Goal: Communication & Community: Answer question/provide support

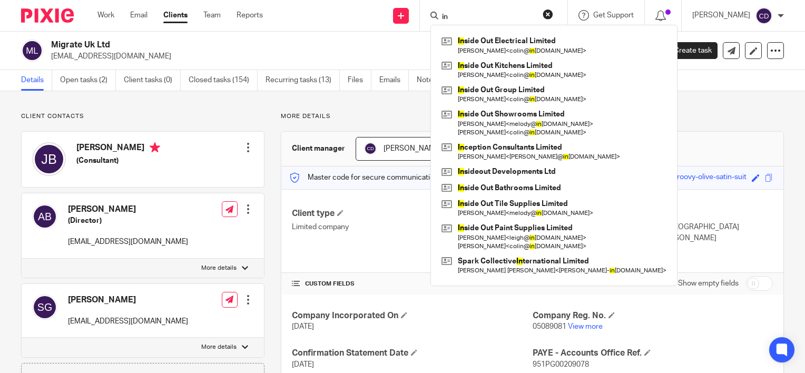
type input "i"
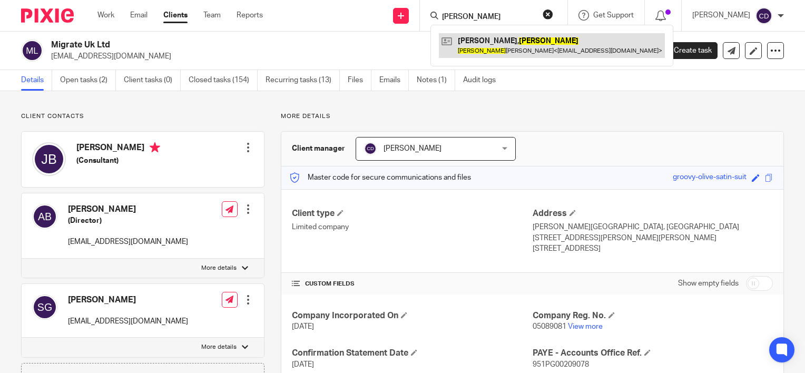
type input "faye"
click at [493, 34] on link at bounding box center [552, 45] width 226 height 24
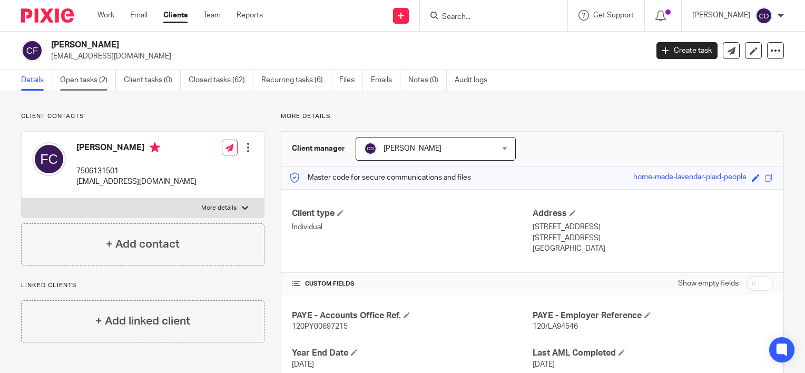
click at [79, 83] on link "Open tasks (2)" at bounding box center [88, 80] width 56 height 21
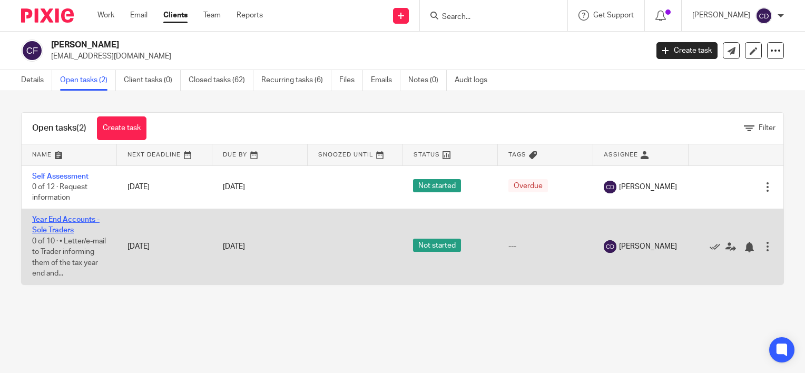
click at [72, 222] on link "Year End Accounts - Sole Traders" at bounding box center [65, 225] width 67 height 18
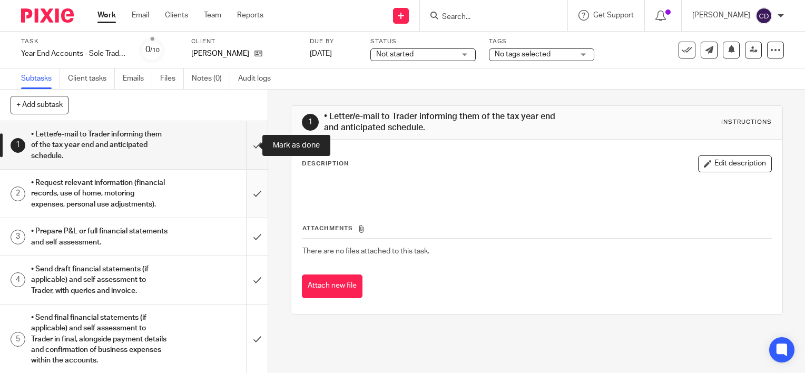
drag, startPoint x: 244, startPoint y: 145, endPoint x: 240, endPoint y: 185, distance: 40.8
click at [244, 145] on input "submit" at bounding box center [133, 145] width 267 height 48
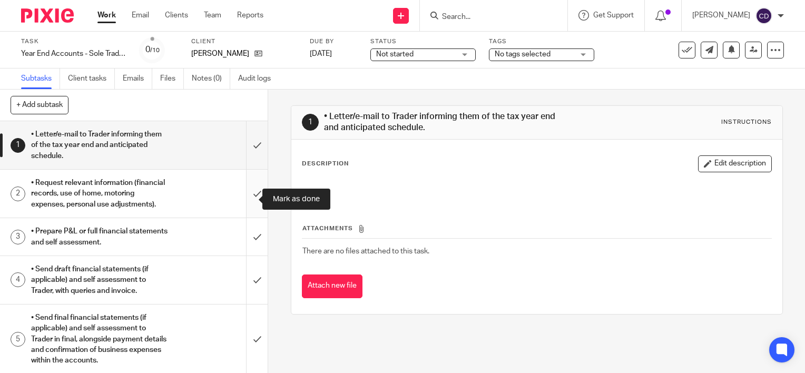
click at [237, 201] on input "submit" at bounding box center [133, 194] width 267 height 48
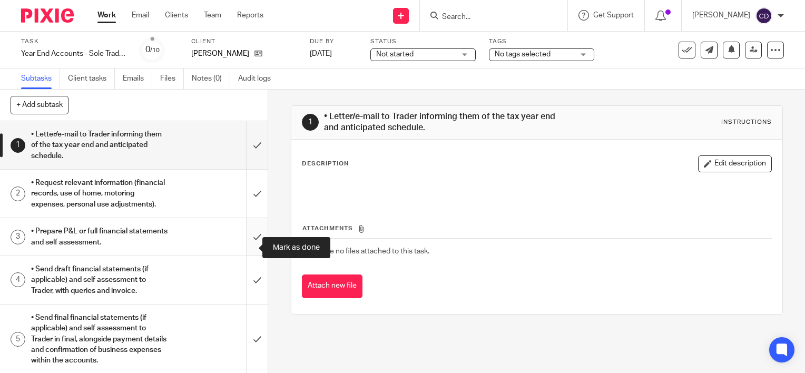
click at [245, 249] on input "submit" at bounding box center [133, 236] width 267 height 37
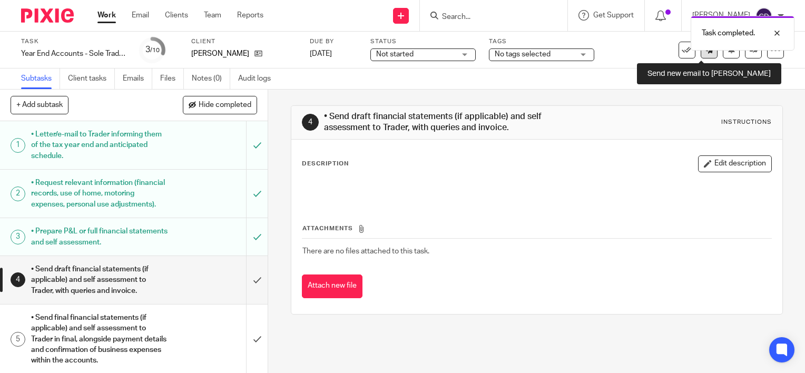
click at [700, 54] on link at bounding box center [708, 50] width 17 height 17
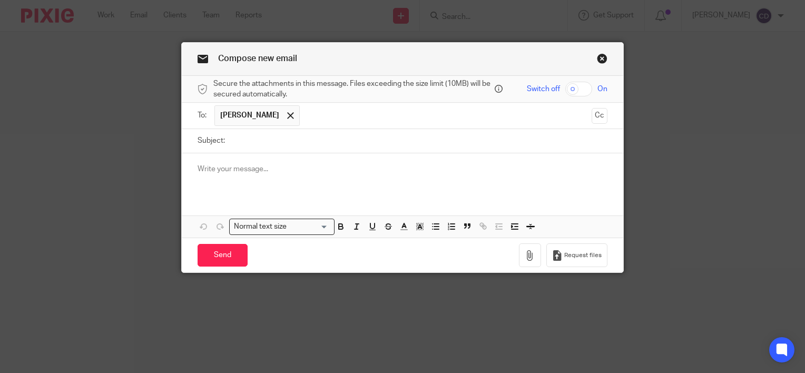
click at [320, 170] on p at bounding box center [402, 169] width 410 height 11
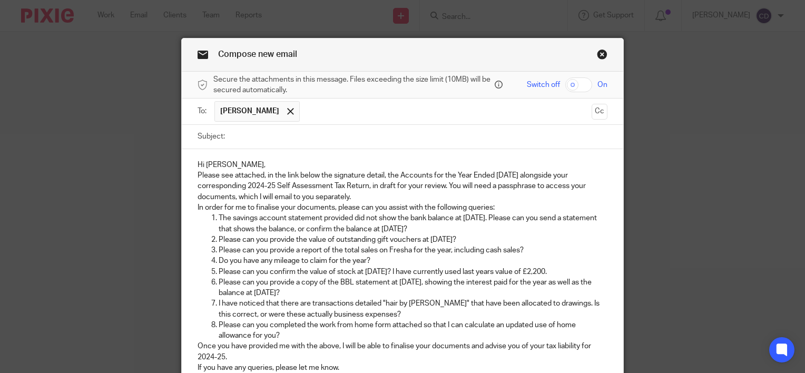
click at [281, 162] on p "Hi Faye," at bounding box center [402, 165] width 410 height 11
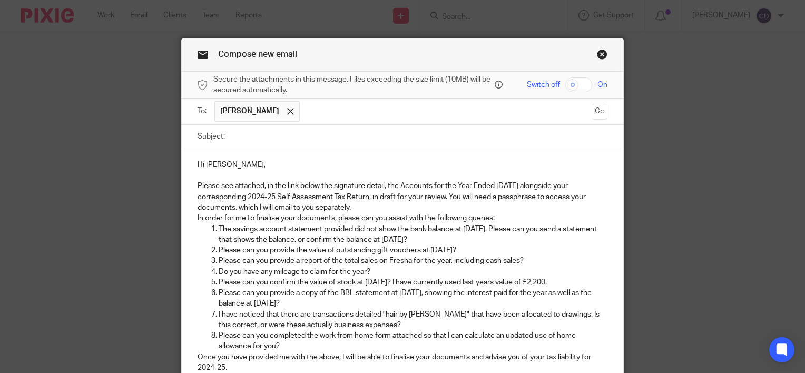
click at [364, 209] on p "Please see attached, in the link below the signature detail, the Accounts for t…" at bounding box center [402, 197] width 410 height 32
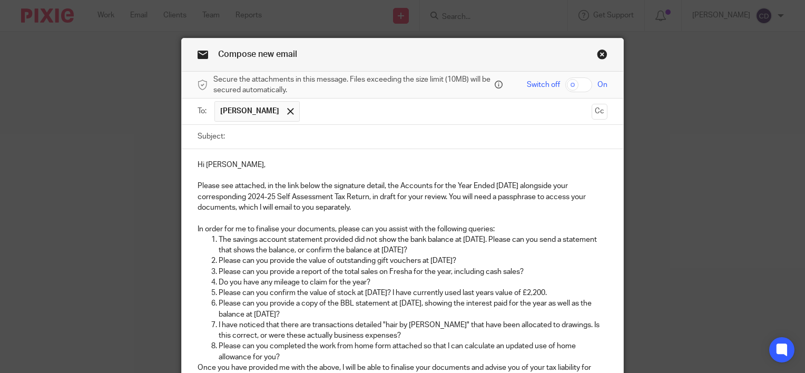
click at [510, 227] on p "In order for me to finalise your documents, please can you assist with the foll…" at bounding box center [402, 229] width 410 height 11
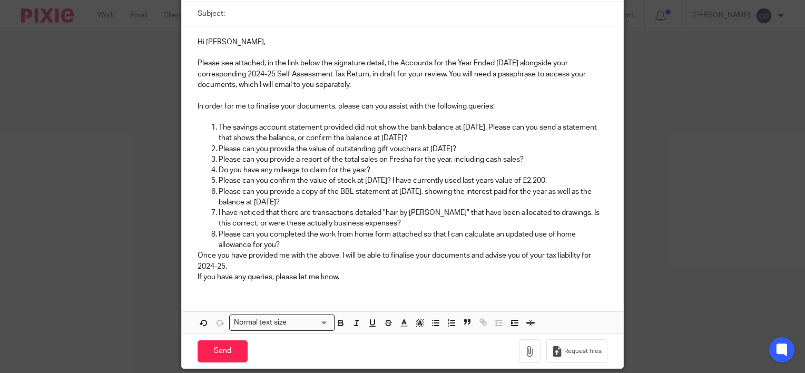
scroll to position [162, 0]
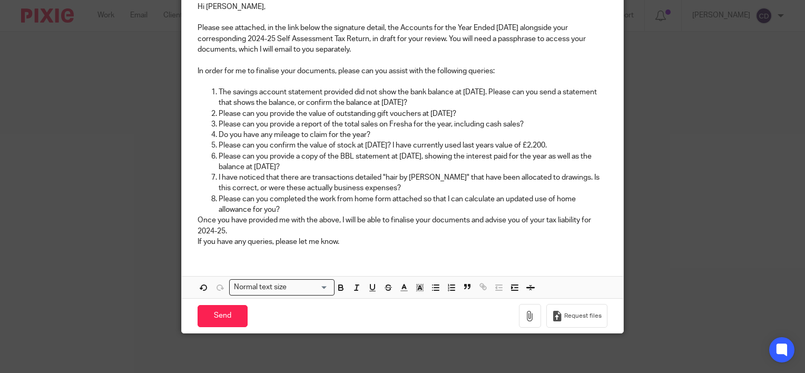
click at [349, 207] on p "Please can you completed the work from home form attached so that I can calcula…" at bounding box center [413, 205] width 389 height 22
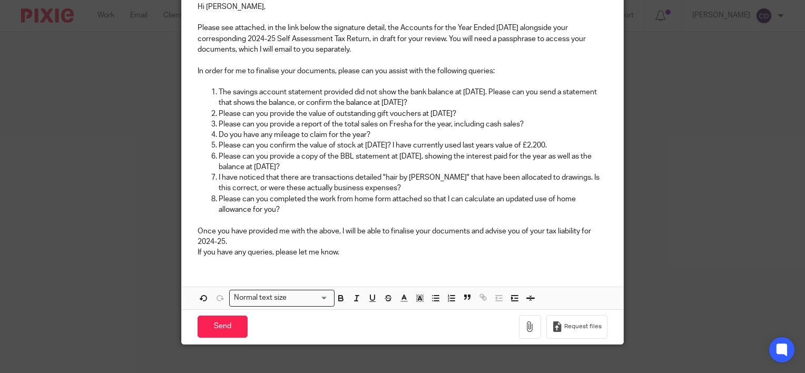
click at [305, 233] on p "Once you have provided me with the above, I will be able to finalise your docum…" at bounding box center [402, 237] width 410 height 22
click at [313, 244] on p "Once you have provided me with the above, I will be able to finalise your docum…" at bounding box center [402, 237] width 410 height 22
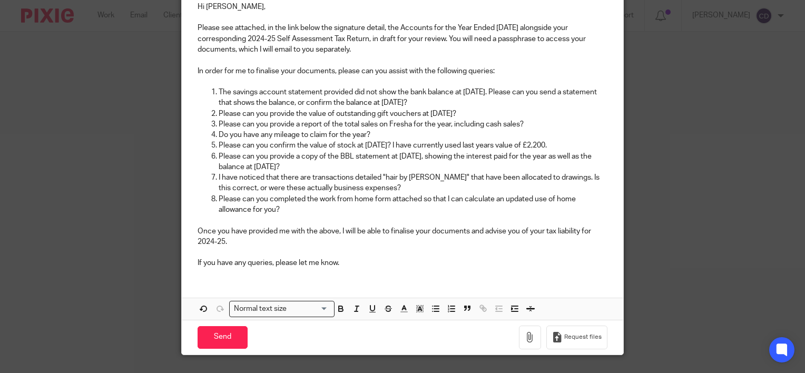
click at [365, 259] on p "If you have any queries, please let me know." at bounding box center [402, 262] width 410 height 11
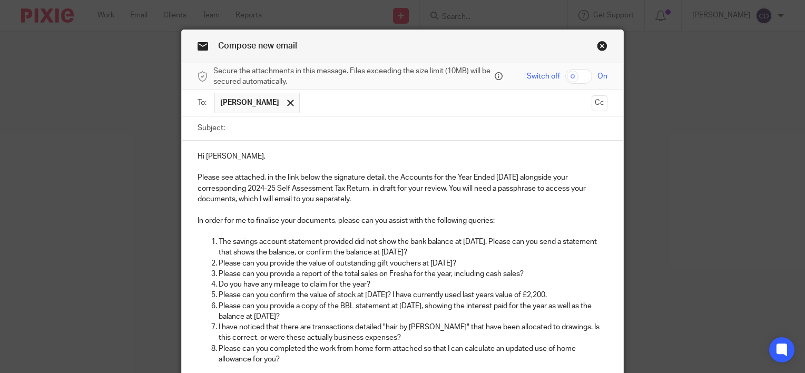
scroll to position [4, 0]
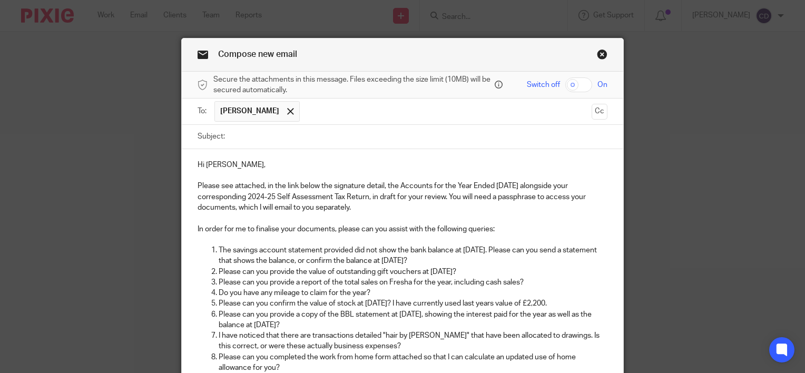
click at [306, 147] on input "Subject:" at bounding box center [418, 137] width 377 height 24
type input "DRAFT Accounts and 2024-25 Self Assessment Tax Return"
click at [571, 82] on input "checkbox" at bounding box center [578, 84] width 27 height 15
checkbox input "true"
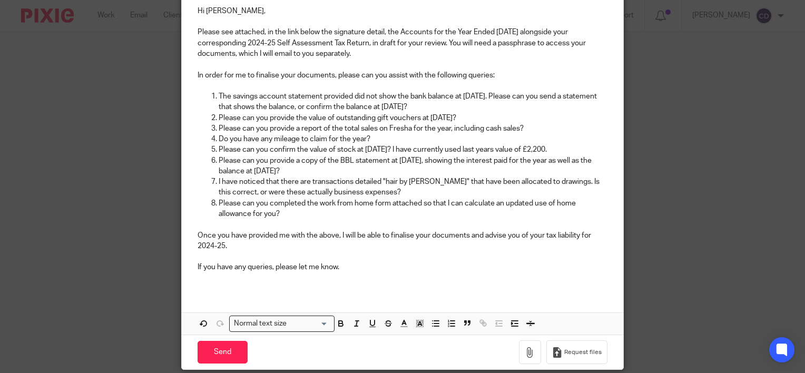
scroll to position [162, 0]
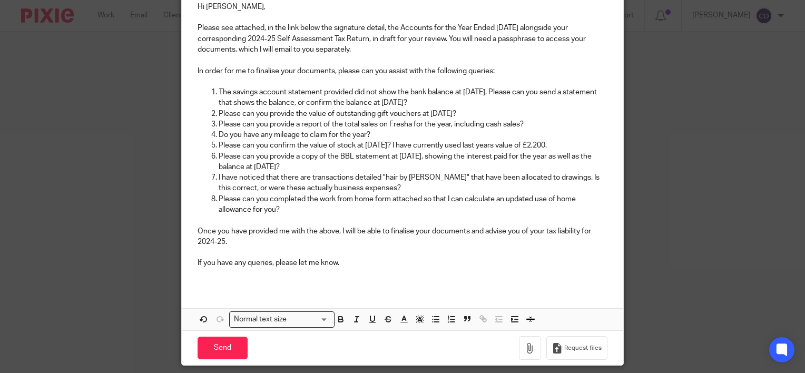
click at [528, 360] on div "Send You have unsaved changes Request files" at bounding box center [402, 347] width 441 height 35
click at [527, 354] on button "button" at bounding box center [530, 348] width 22 height 24
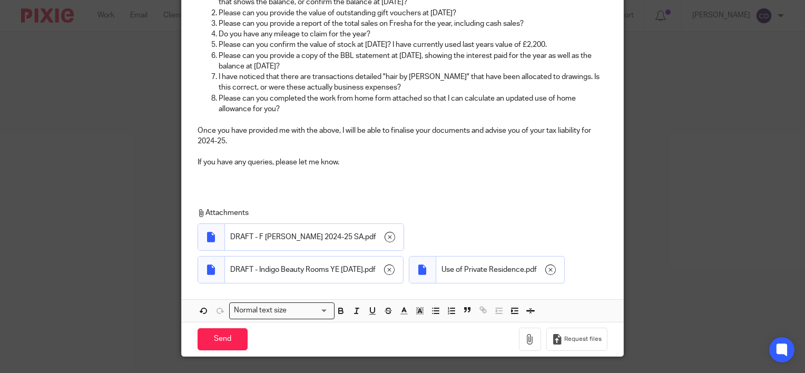
scroll to position [263, 0]
click at [185, 341] on div "Send You have unsaved changes Request files" at bounding box center [402, 338] width 441 height 35
click at [215, 340] on input "Send" at bounding box center [222, 339] width 50 height 23
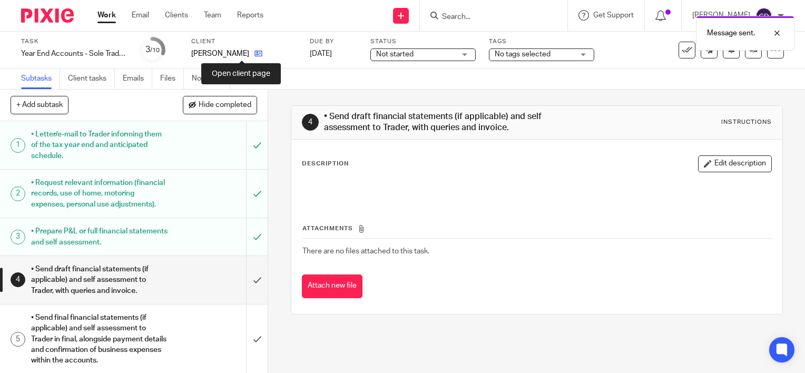
click at [254, 51] on icon at bounding box center [258, 53] width 8 height 8
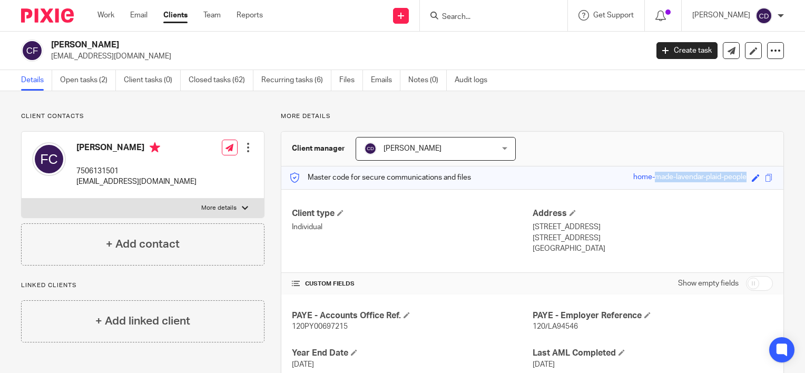
drag, startPoint x: 615, startPoint y: 174, endPoint x: 742, endPoint y: 184, distance: 127.3
click at [742, 184] on div "Master code for secure communications and files home-made-lavendar-plaid-people…" at bounding box center [532, 177] width 502 height 23
copy div "home-made-lavendar-plaid-people"
click at [727, 52] on icon at bounding box center [731, 51] width 8 height 8
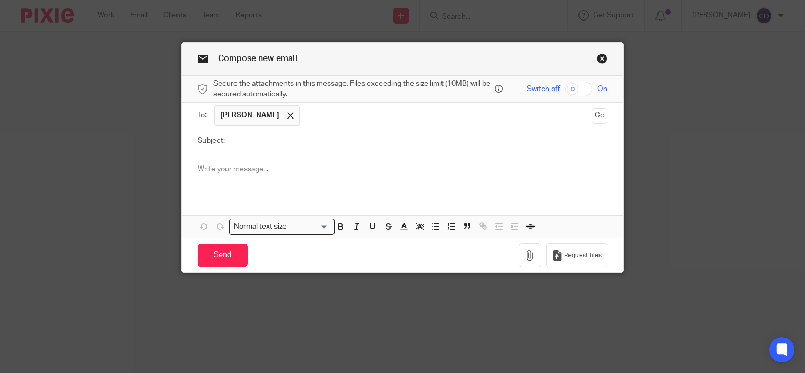
click at [314, 145] on input "Subject:" at bounding box center [418, 141] width 377 height 24
type input "Passphrase"
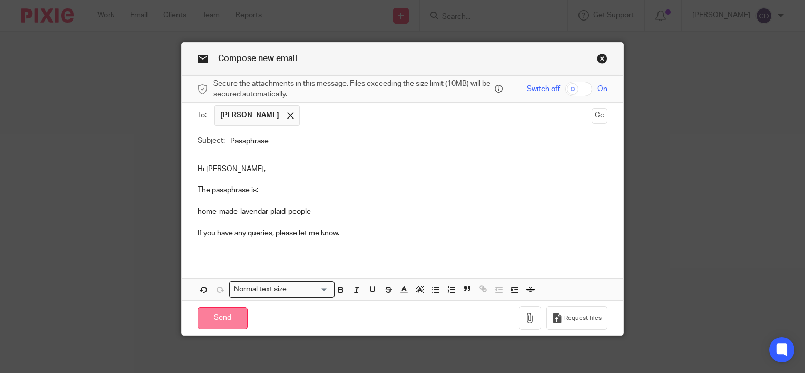
click at [237, 318] on input "Send" at bounding box center [222, 318] width 50 height 23
